Goal: Communication & Community: Answer question/provide support

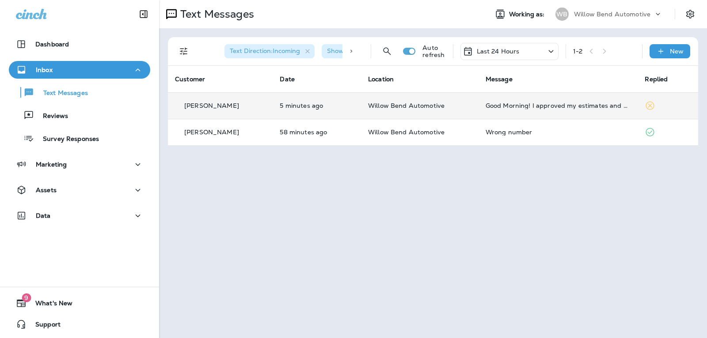
click at [518, 106] on div "Good Morning! I approved my estimates and work [DATE] evening. [PERSON_NAME] (I…" at bounding box center [557, 105] width 145 height 7
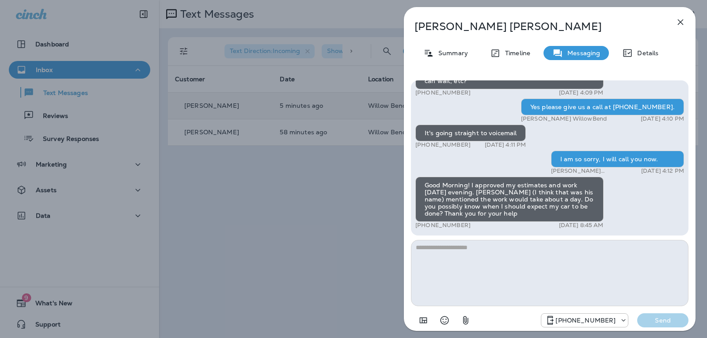
click at [473, 243] on textarea at bounding box center [549, 273] width 277 height 66
click at [472, 248] on textarea at bounding box center [549, 273] width 277 height 66
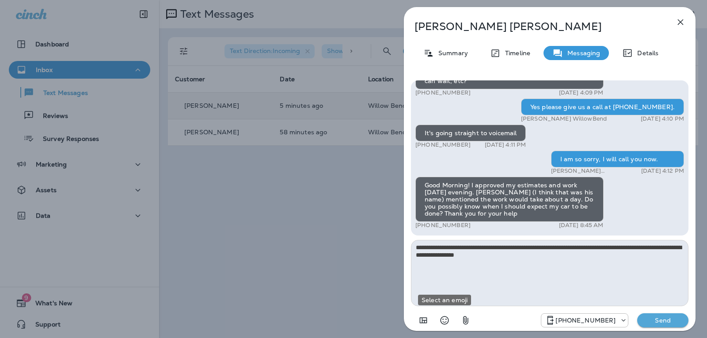
click at [445, 323] on icon "Select an emoji" at bounding box center [444, 320] width 11 height 11
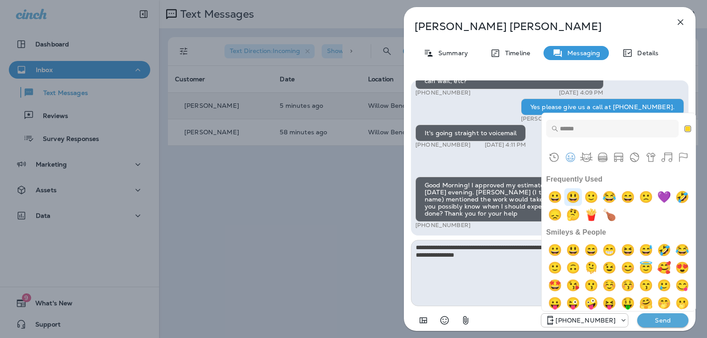
click at [572, 199] on img "smiley" at bounding box center [573, 197] width 18 height 18
type textarea "**********"
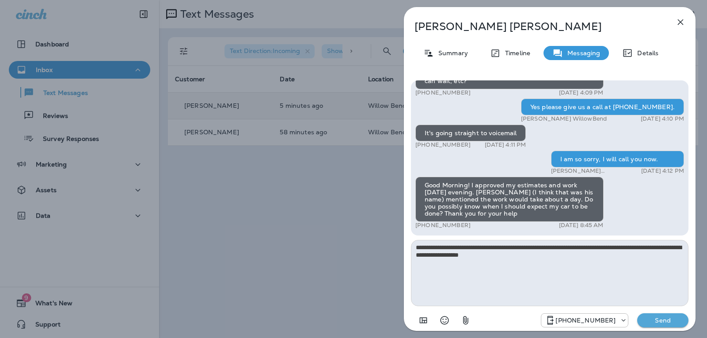
click at [651, 314] on button "Send" at bounding box center [662, 320] width 51 height 14
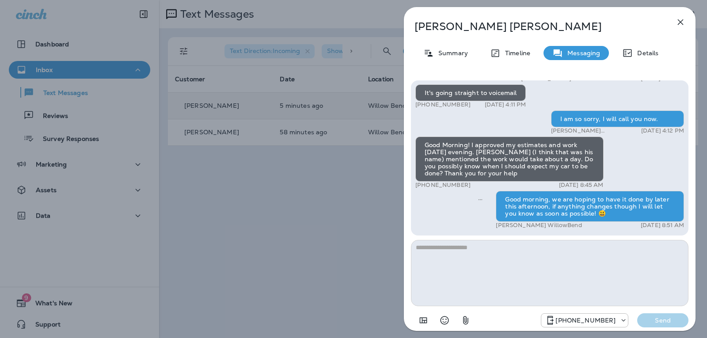
click at [681, 19] on icon "button" at bounding box center [680, 22] width 11 height 11
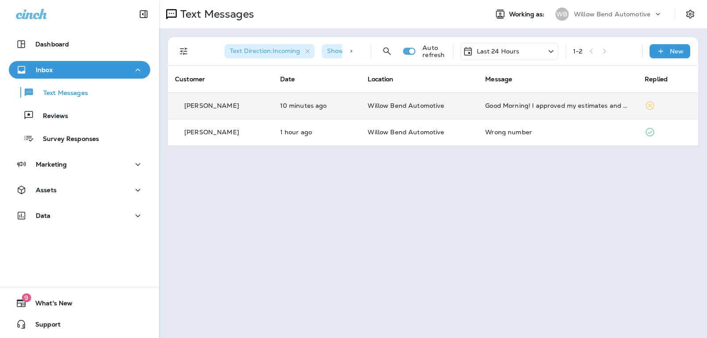
click at [587, 109] on td "Good Morning! I approved my estimates and work [DATE] evening. [PERSON_NAME] (I…" at bounding box center [557, 105] width 159 height 26
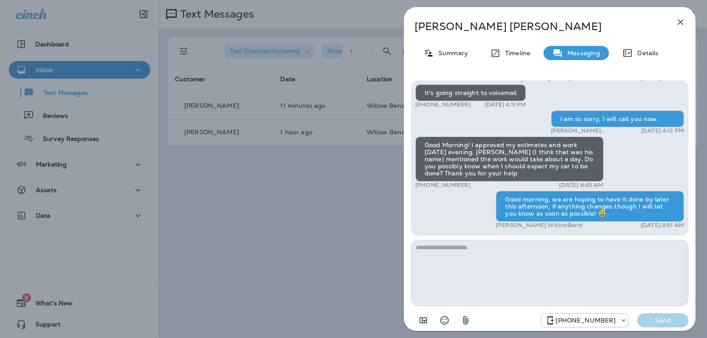
click at [680, 20] on icon "button" at bounding box center [680, 22] width 11 height 11
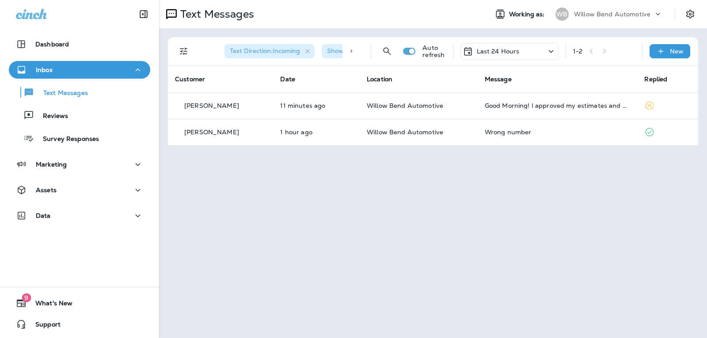
click at [484, 55] on p "Last 24 Hours" at bounding box center [498, 51] width 43 height 7
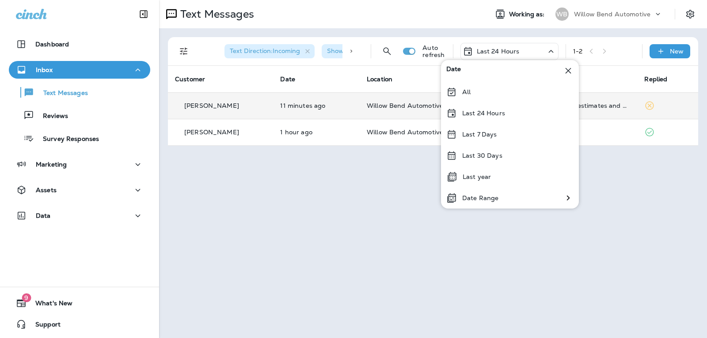
click at [492, 114] on p "Last 24 Hours" at bounding box center [483, 113] width 43 height 7
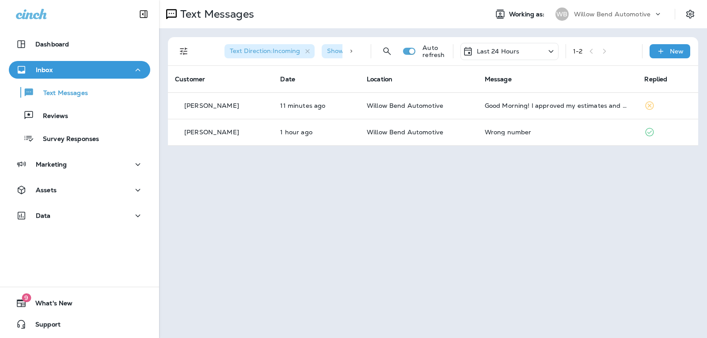
click at [515, 51] on p "Last 24 Hours" at bounding box center [498, 51] width 43 height 7
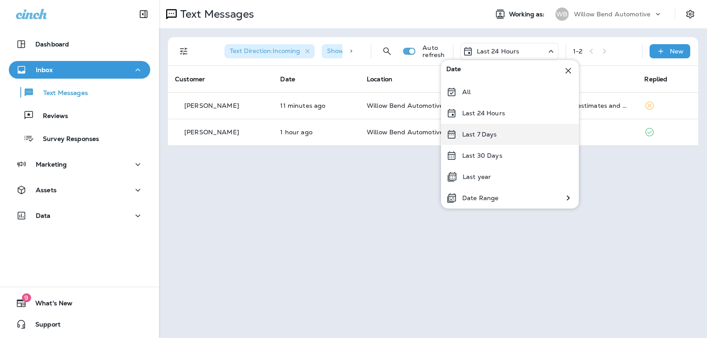
click at [502, 130] on div "Last 7 Days" at bounding box center [510, 134] width 138 height 21
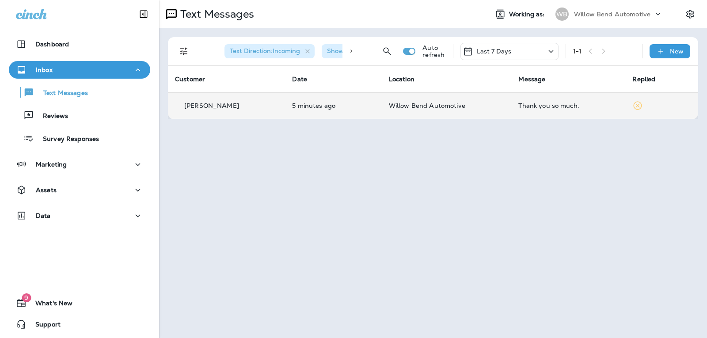
click at [526, 108] on div "Thank you so much." at bounding box center [568, 105] width 100 height 7
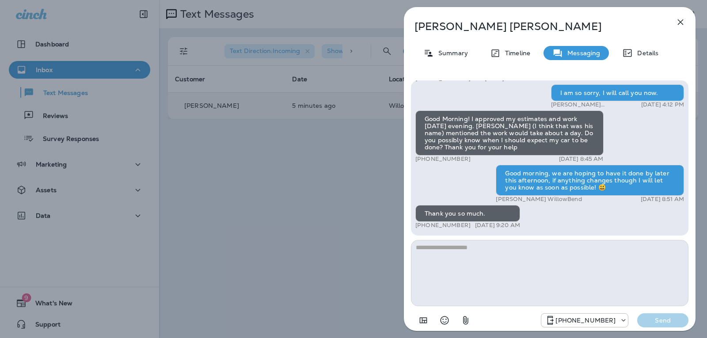
click at [466, 247] on textarea at bounding box center [549, 273] width 277 height 66
type textarea "*"
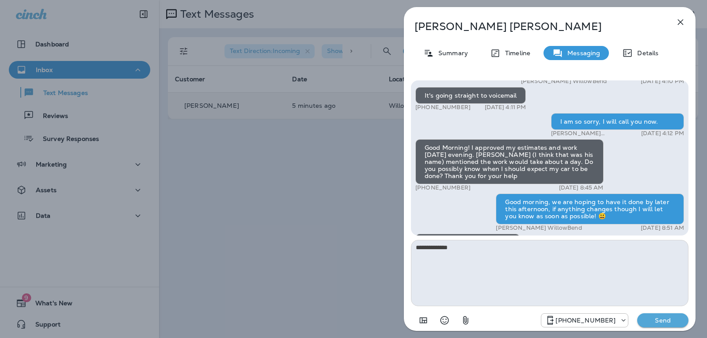
scroll to position [-44, 0]
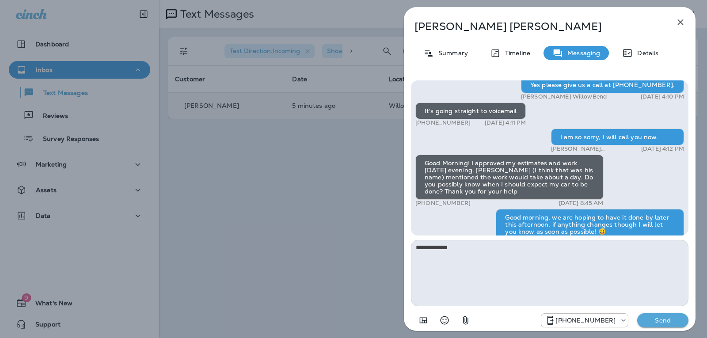
type textarea "**********"
click at [685, 319] on button "Send" at bounding box center [662, 320] width 51 height 14
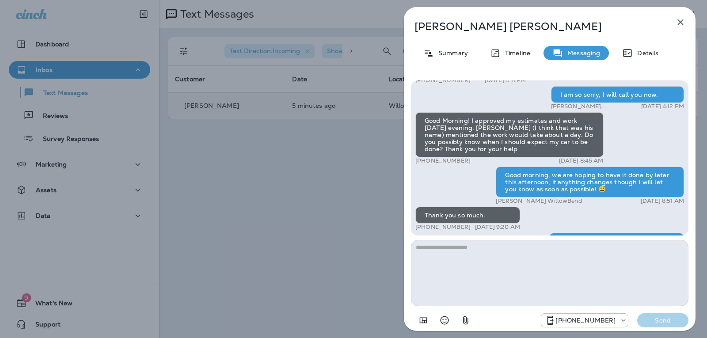
scroll to position [0, 0]
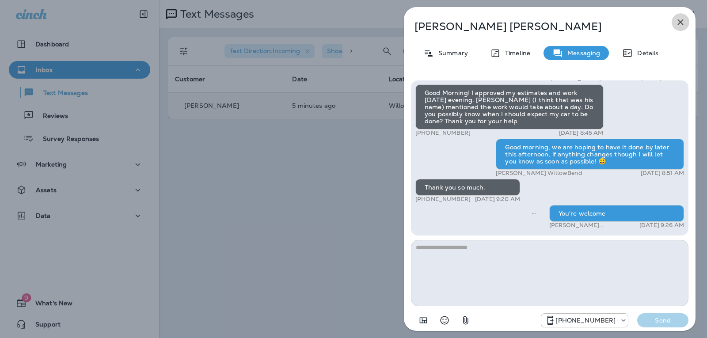
click at [680, 21] on icon "button" at bounding box center [680, 22] width 11 height 11
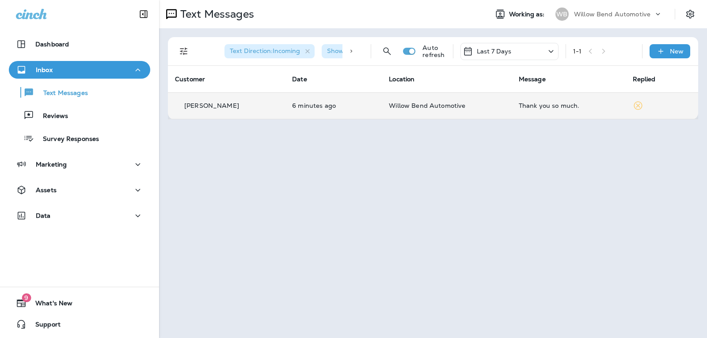
click at [516, 53] on div "Last 7 Days" at bounding box center [509, 51] width 98 height 17
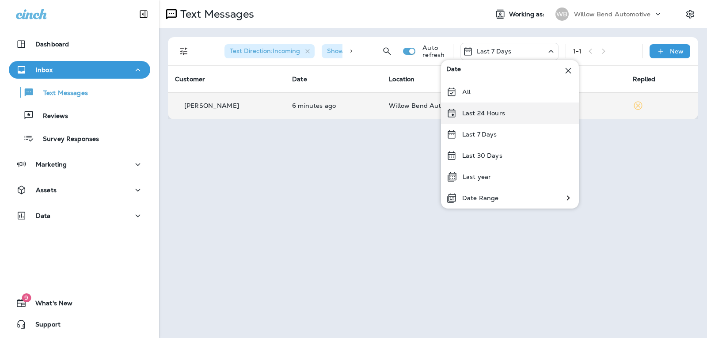
click at [505, 111] on div "Last 24 Hours" at bounding box center [510, 112] width 138 height 21
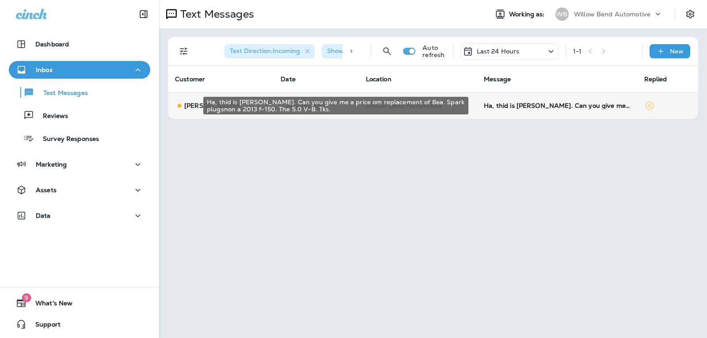
click at [548, 104] on div "Ha, thid is [PERSON_NAME]. Can you give me a price om replacement of 8ea. Spark…" at bounding box center [557, 105] width 146 height 7
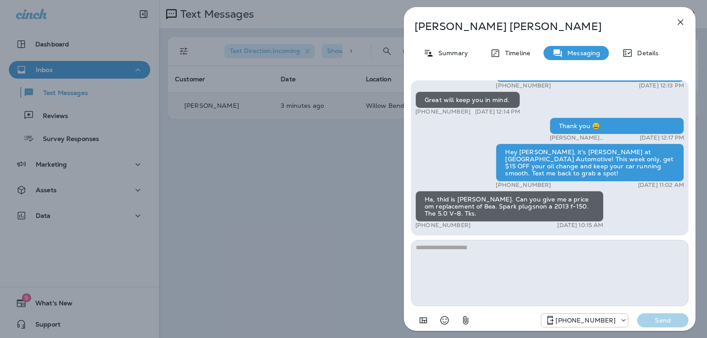
click at [469, 246] on textarea at bounding box center [549, 273] width 277 height 66
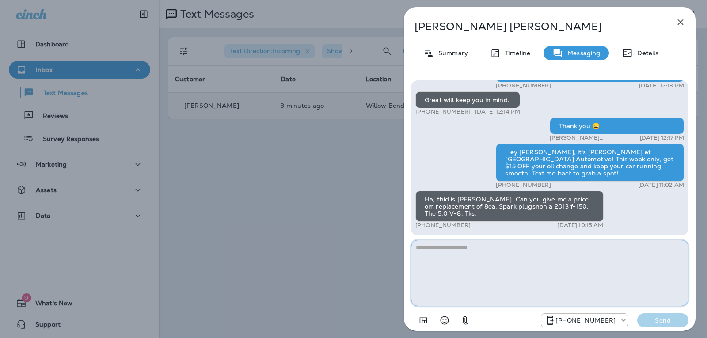
click at [447, 248] on textarea at bounding box center [549, 273] width 277 height 66
type textarea "*"
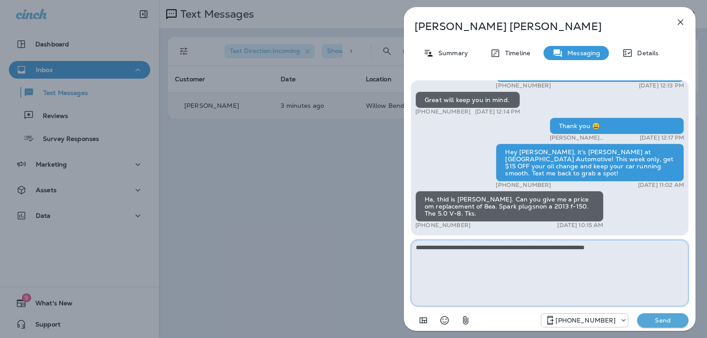
type textarea "**********"
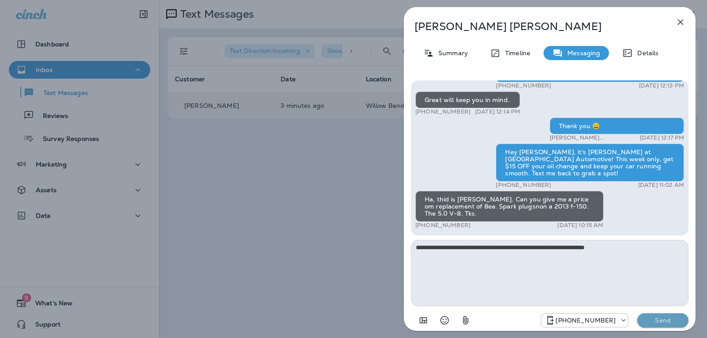
click at [666, 316] on p "Send" at bounding box center [662, 320] width 37 height 8
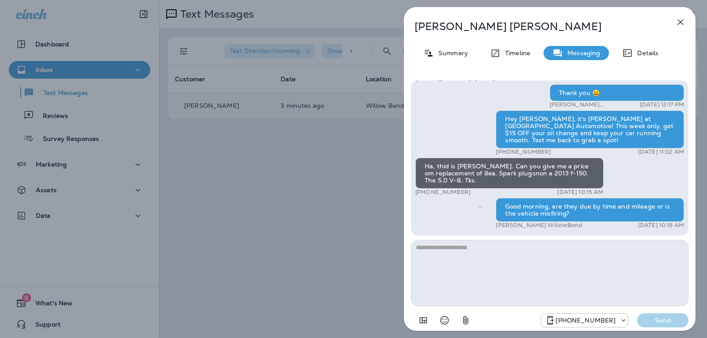
click at [681, 18] on icon "button" at bounding box center [680, 22] width 11 height 11
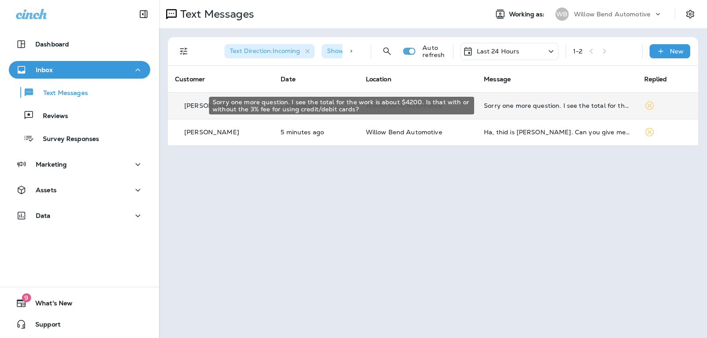
click at [510, 106] on div "Sorry one more question. I see the total for the work is about $4200. Is that w…" at bounding box center [557, 105] width 146 height 7
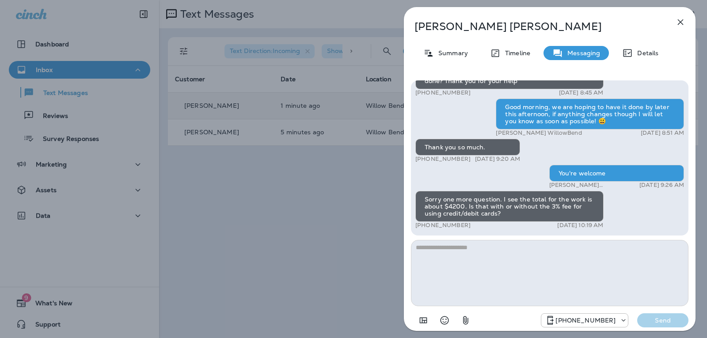
click at [457, 254] on textarea at bounding box center [549, 273] width 277 height 66
type textarea "*"
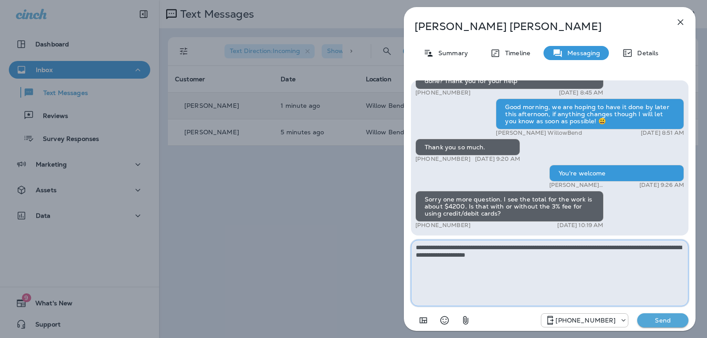
click at [527, 259] on textarea "**********" at bounding box center [549, 273] width 277 height 66
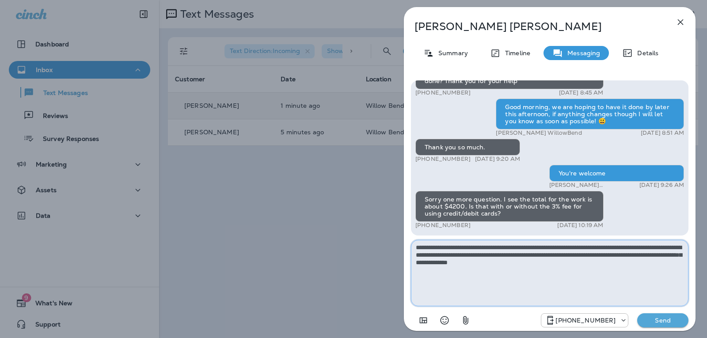
type textarea "**********"
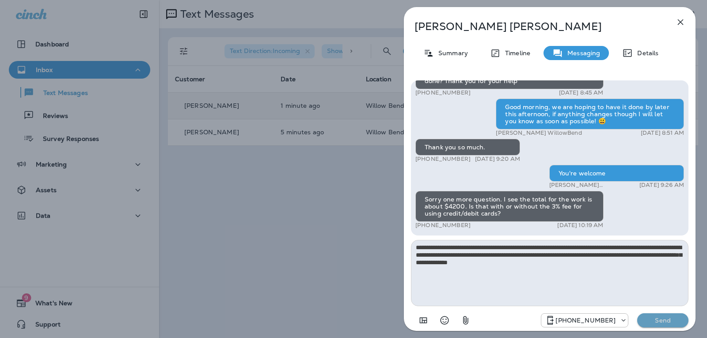
click at [670, 316] on p "Send" at bounding box center [662, 320] width 37 height 8
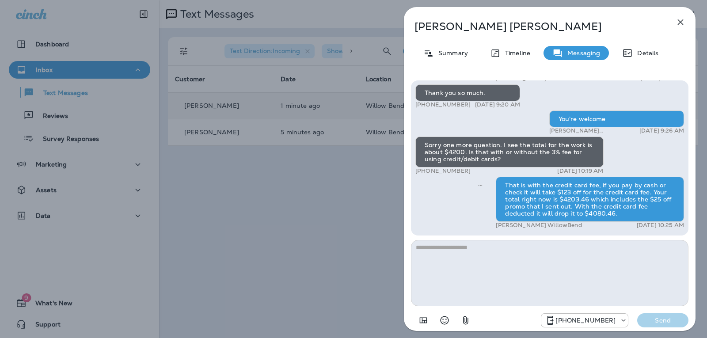
click at [680, 26] on icon "button" at bounding box center [680, 22] width 11 height 11
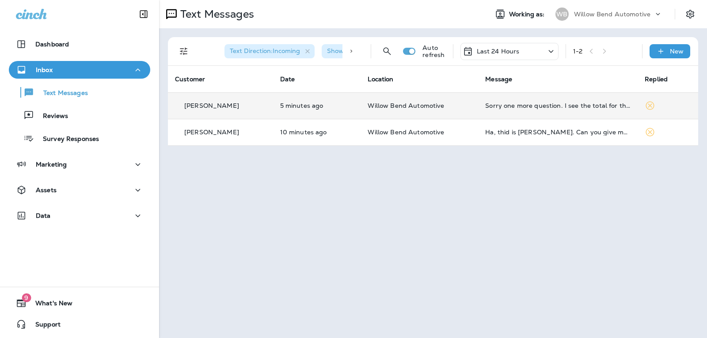
click at [520, 51] on div "Last 24 Hours" at bounding box center [509, 51] width 98 height 17
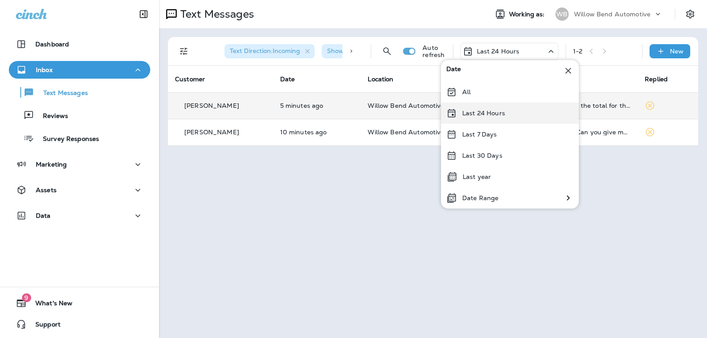
click at [514, 114] on div "Last 24 Hours" at bounding box center [510, 112] width 138 height 21
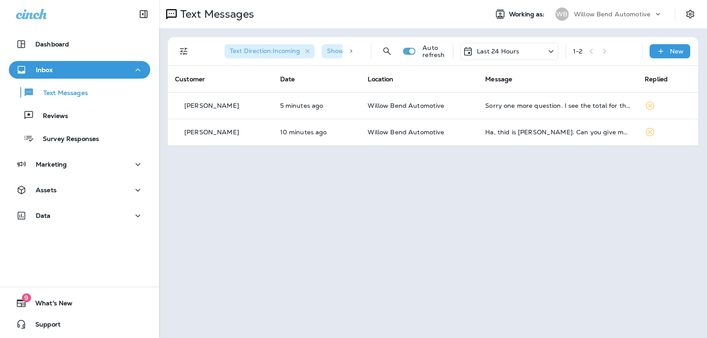
click at [515, 48] on p "Last 24 Hours" at bounding box center [498, 51] width 43 height 7
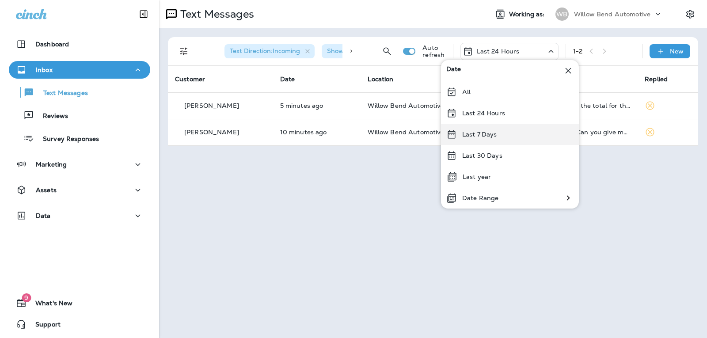
click at [488, 140] on div "Last 7 Days" at bounding box center [510, 134] width 138 height 21
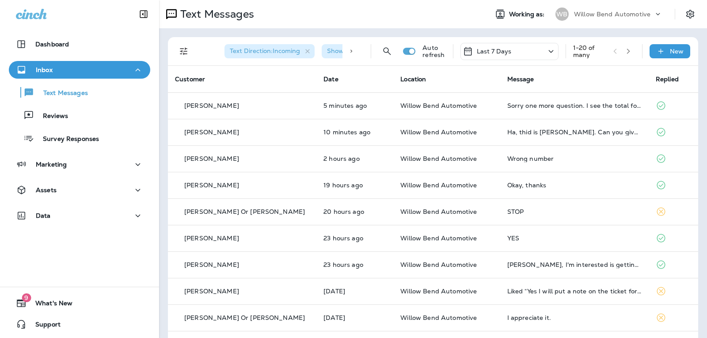
click at [513, 46] on div "Last 7 Days" at bounding box center [509, 51] width 98 height 17
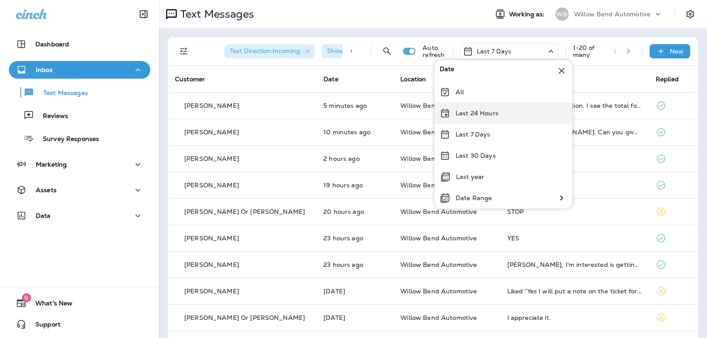
click at [499, 118] on div "Last 24 Hours" at bounding box center [503, 112] width 138 height 21
